Goal: Information Seeking & Learning: Learn about a topic

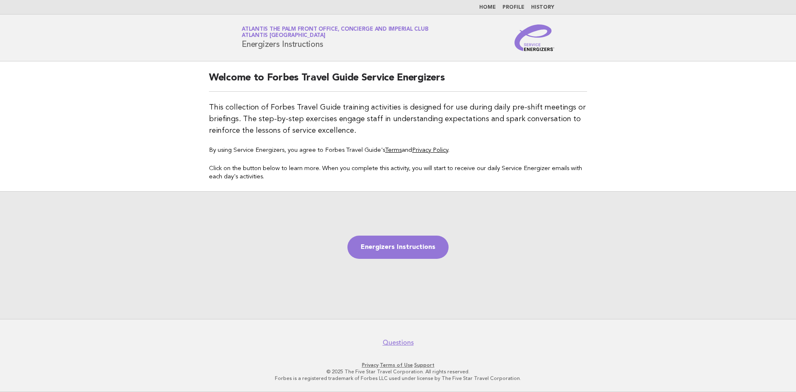
click at [495, 7] on link "Home" at bounding box center [487, 7] width 17 height 5
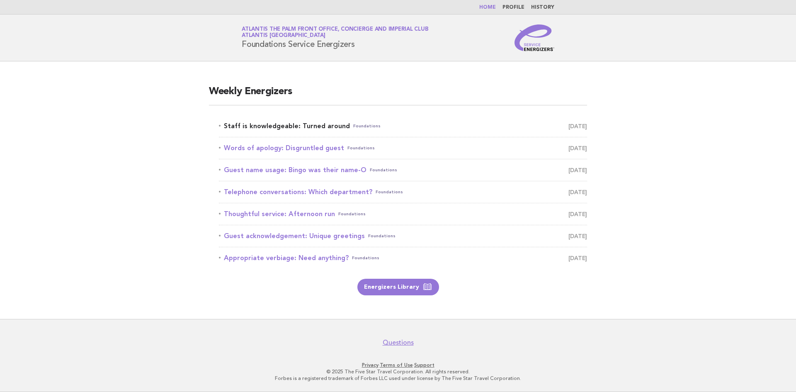
click at [269, 125] on link "Staff is knowledgeable: Turned around Foundations October 10" at bounding box center [403, 126] width 368 height 12
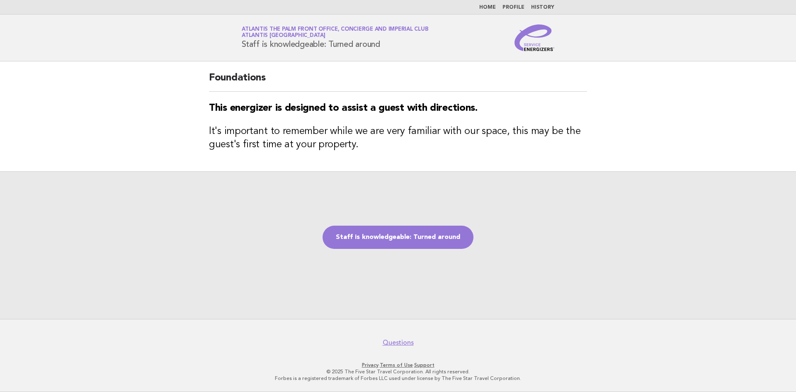
drag, startPoint x: 240, startPoint y: 46, endPoint x: 382, endPoint y: 44, distance: 142.2
click at [382, 44] on div "Service Energizers Atlantis The Palm Front Office, Concierge and Imperial Club …" at bounding box center [398, 37] width 336 height 27
copy h1 "Staff is knowledgeable: Turned around"
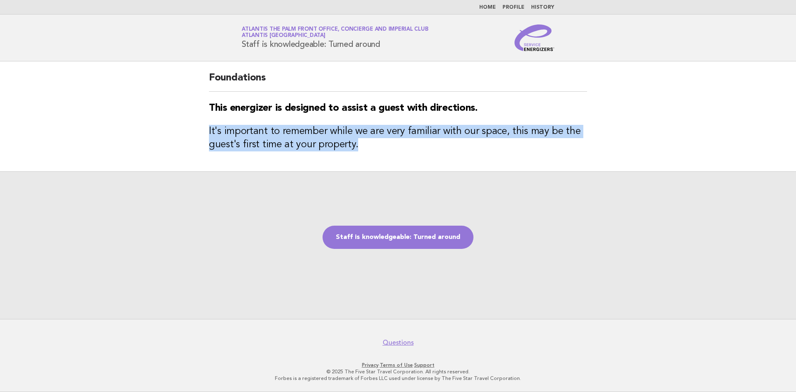
drag, startPoint x: 209, startPoint y: 129, endPoint x: 360, endPoint y: 152, distance: 153.0
click at [360, 152] on div "Foundations This energizer is designed to assist a guest with directions. It's …" at bounding box center [398, 116] width 398 height 110
copy h3 "It's important to remember while we are very familiar with our space, this may …"
click at [417, 236] on link "Staff is knowledgeable: Turned around" at bounding box center [398, 237] width 151 height 23
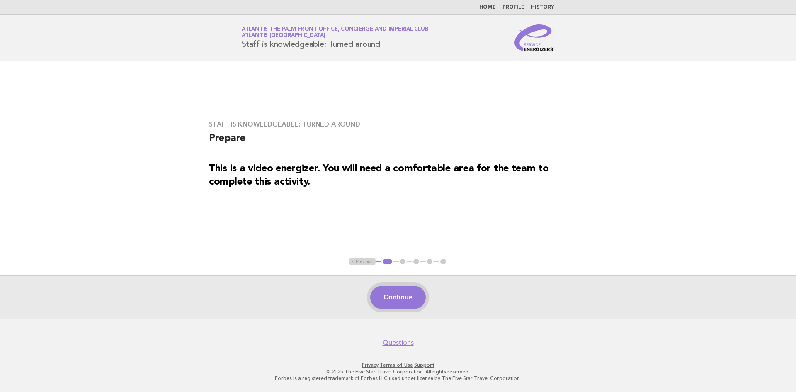
click at [393, 308] on button "Continue" at bounding box center [397, 297] width 55 height 23
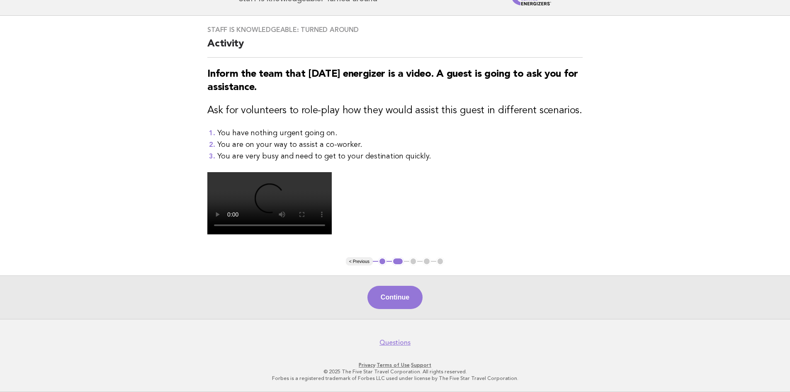
scroll to position [83, 0]
click at [417, 309] on button "Continue" at bounding box center [394, 297] width 55 height 23
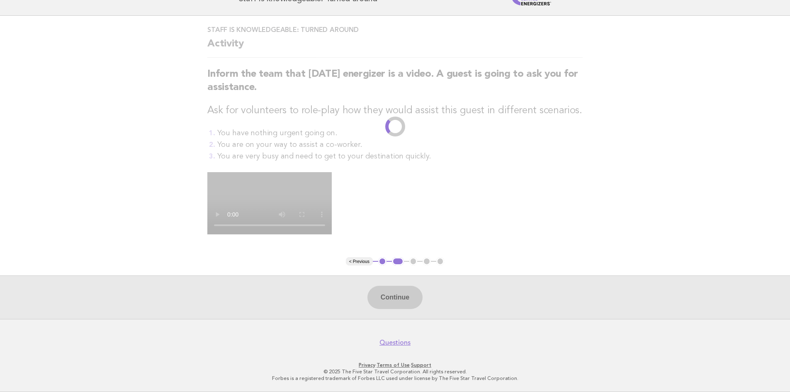
scroll to position [0, 0]
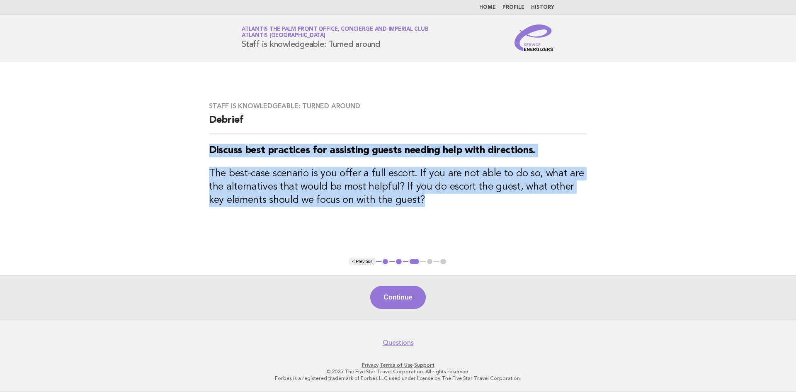
drag, startPoint x: 212, startPoint y: 153, endPoint x: 408, endPoint y: 204, distance: 202.0
click at [408, 204] on div "Staff is knowledgeable: Turned around Debrief Discuss best practices for assist…" at bounding box center [398, 159] width 398 height 135
click at [406, 206] on h3 "The best-case scenario is you offer a full escort. If you are not able to do so…" at bounding box center [398, 187] width 378 height 40
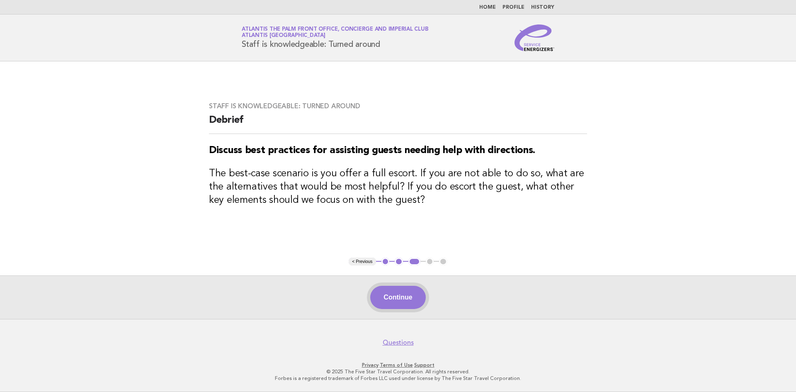
click at [404, 297] on button "Continue" at bounding box center [397, 297] width 55 height 23
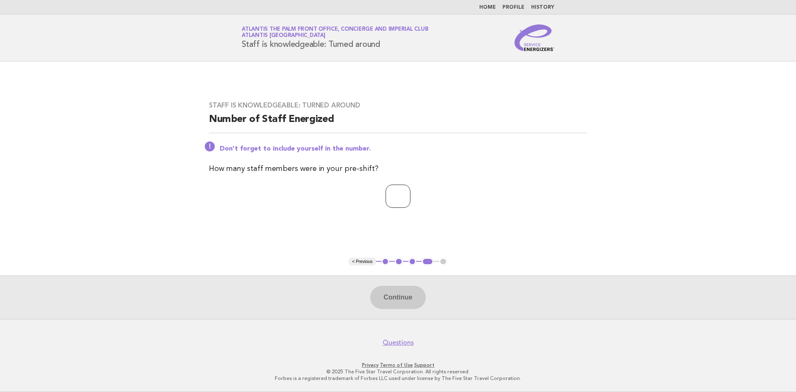
click at [396, 194] on input "number" at bounding box center [398, 195] width 25 height 23
type input "*"
click at [393, 289] on button "Continue" at bounding box center [397, 297] width 55 height 23
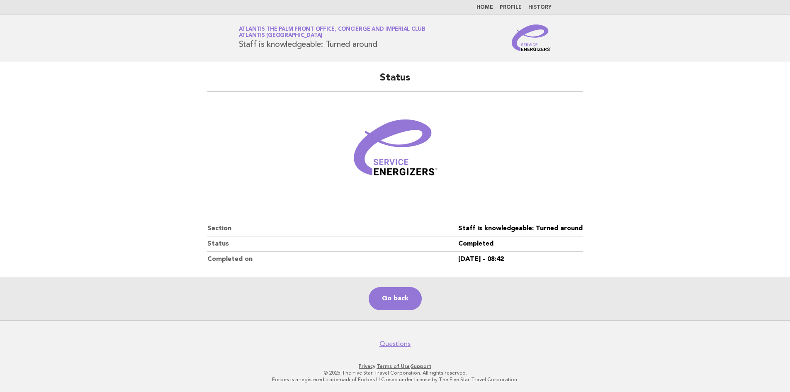
click at [768, 236] on main "Status Section Staff is knowledgeable: Turned around Status Completed Completed…" at bounding box center [395, 190] width 790 height 259
